Goal: Find specific page/section: Find specific page/section

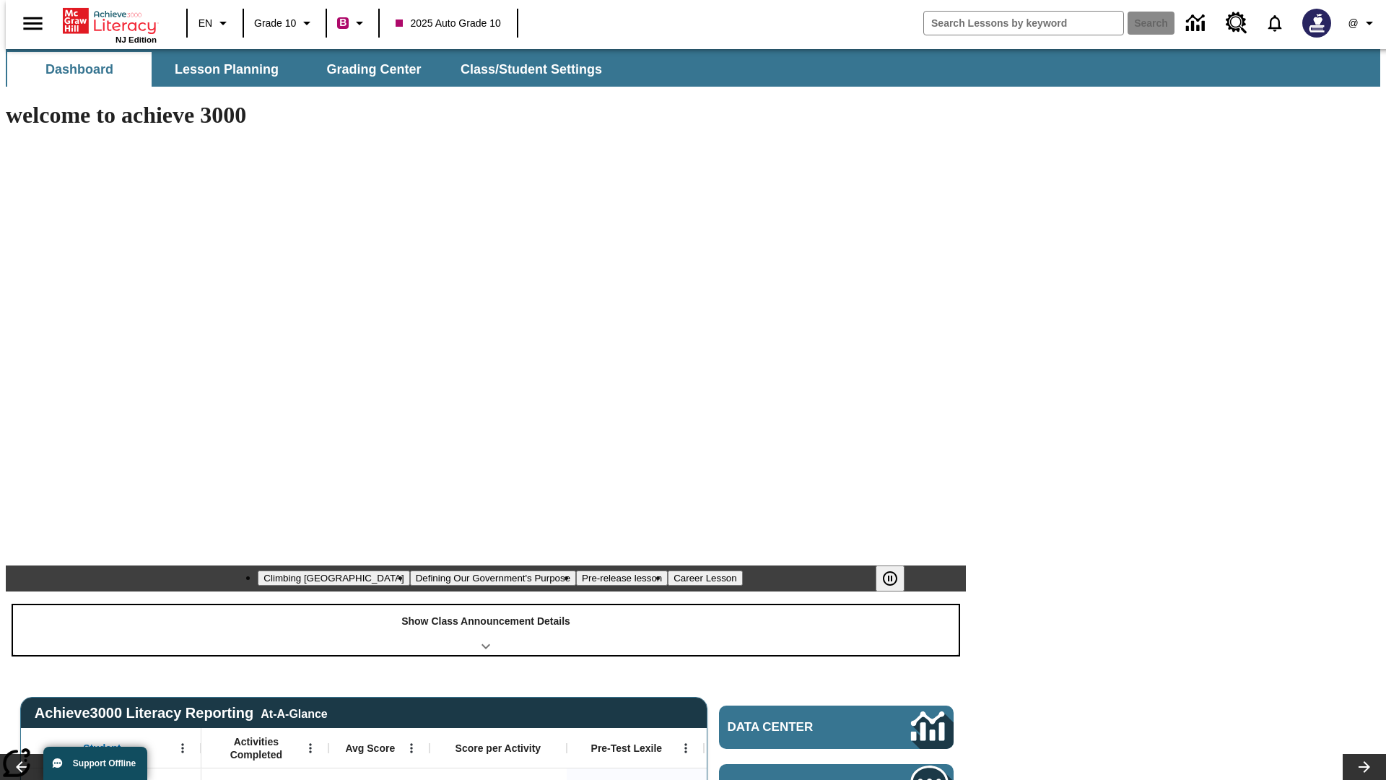
click at [486, 605] on div "Show Class Announcement Details" at bounding box center [486, 630] width 946 height 50
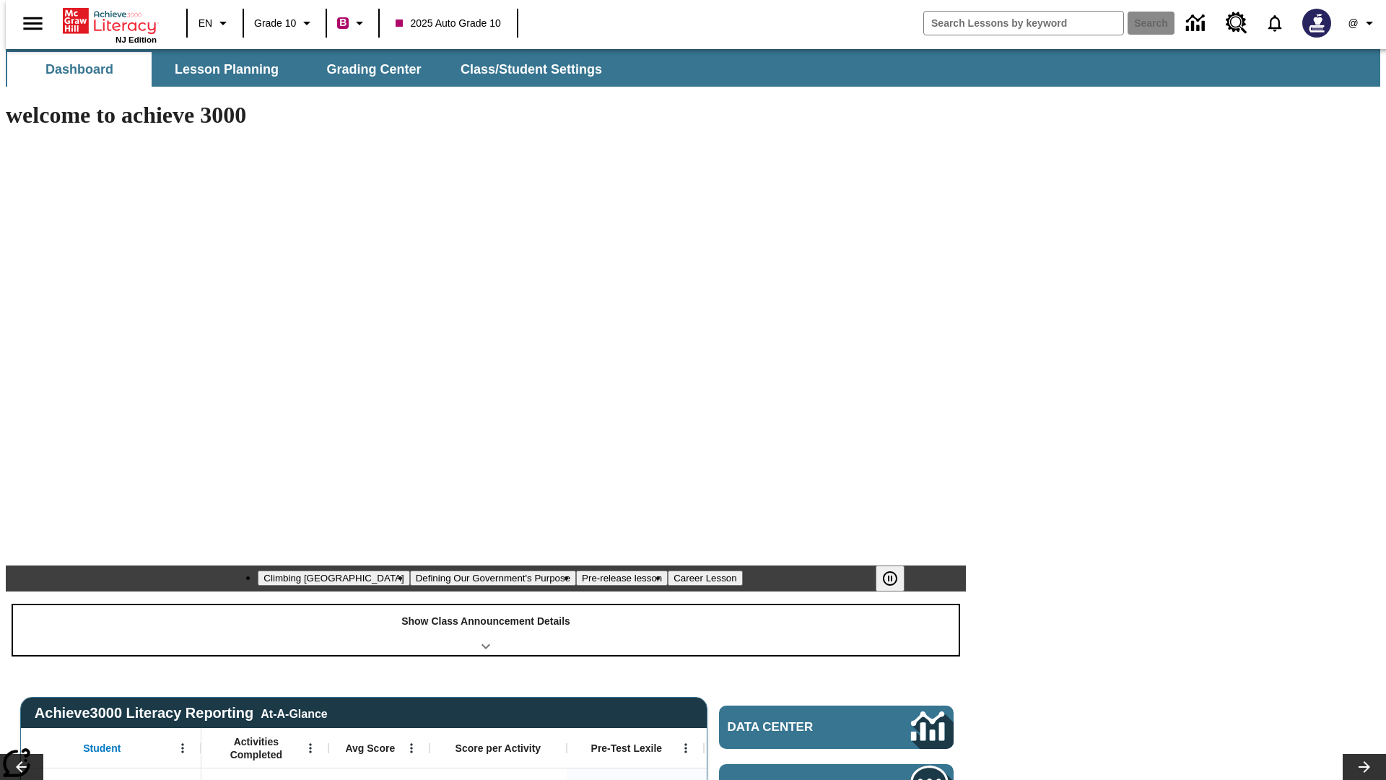
click at [486, 605] on div "Show Class Announcement Details" at bounding box center [486, 630] width 946 height 50
